Goal: Book appointment/travel/reservation

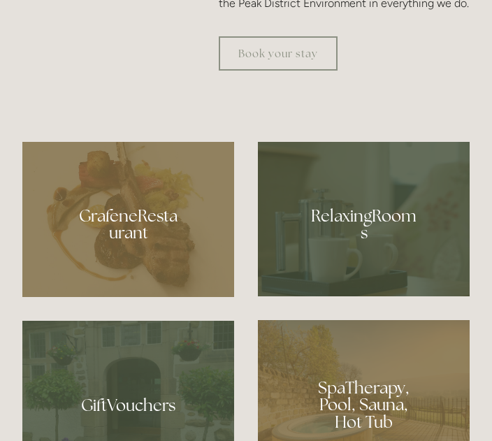
scroll to position [644, 0]
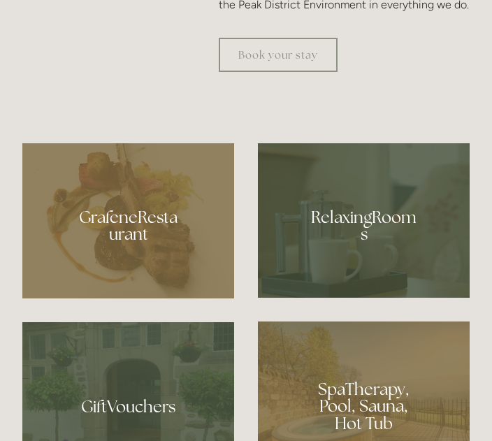
click at [329, 72] on link "Book your stay" at bounding box center [278, 55] width 119 height 34
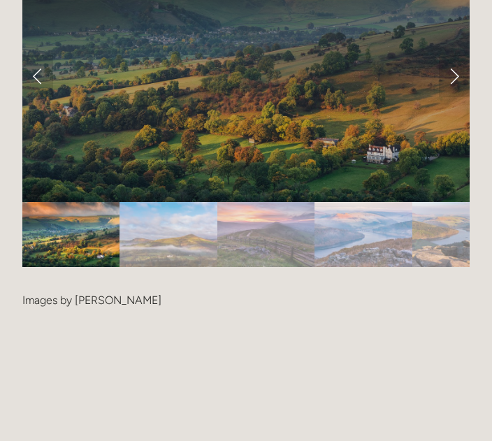
scroll to position [2644, 0]
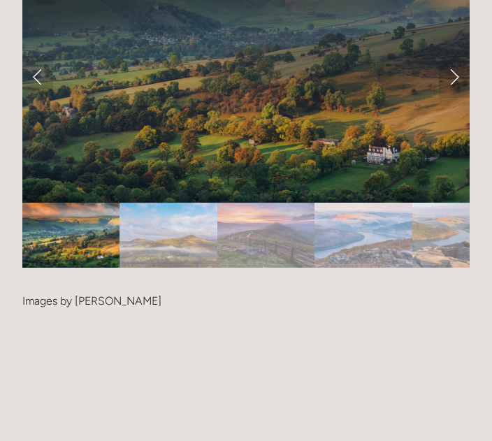
click at [392, 242] on img "Slide 4" at bounding box center [363, 235] width 98 height 65
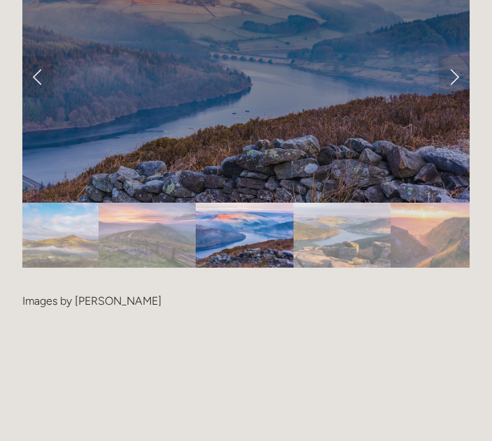
click at [402, 256] on img "Slide 6" at bounding box center [439, 235] width 97 height 65
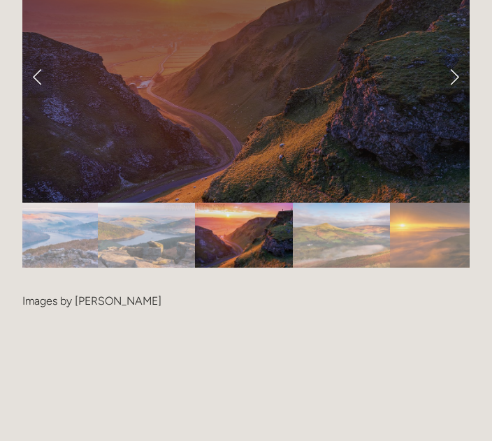
click at [454, 236] on img "Slide 8" at bounding box center [438, 235] width 97 height 65
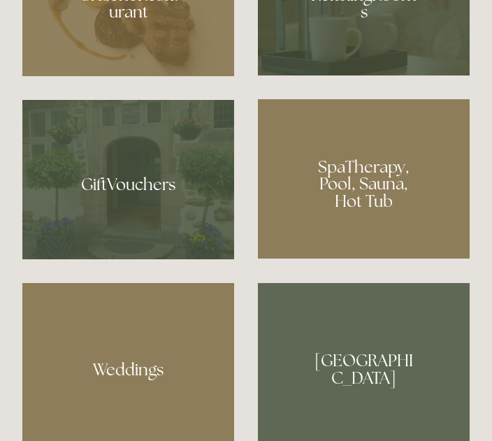
scroll to position [866, 0]
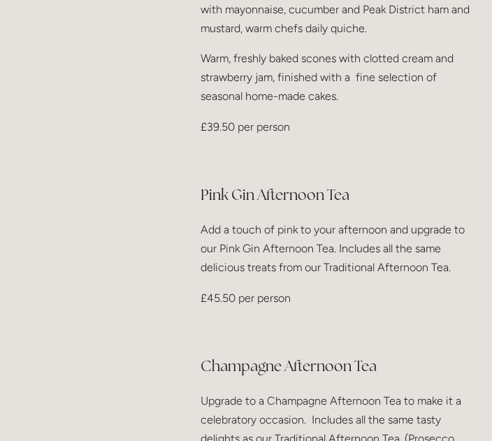
scroll to position [650, 0]
click at [457, 380] on h3 "Champagne Afternoon Tea" at bounding box center [335, 366] width 269 height 28
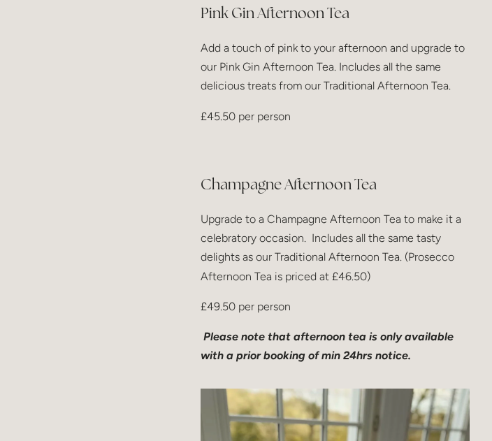
scroll to position [832, 0]
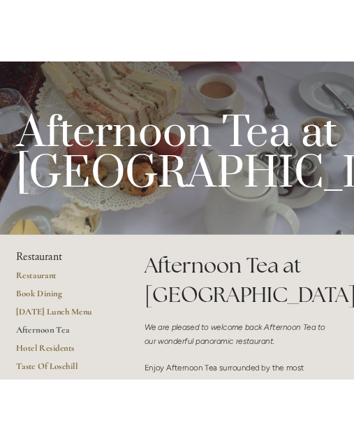
scroll to position [0, 0]
